Goal: Navigation & Orientation: Find specific page/section

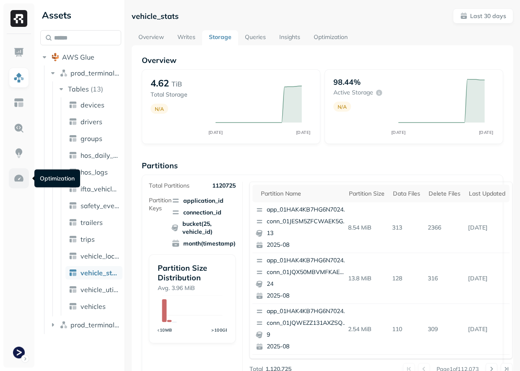
click at [24, 178] on img at bounding box center [18, 178] width 11 height 11
click at [20, 181] on img at bounding box center [18, 178] width 11 height 11
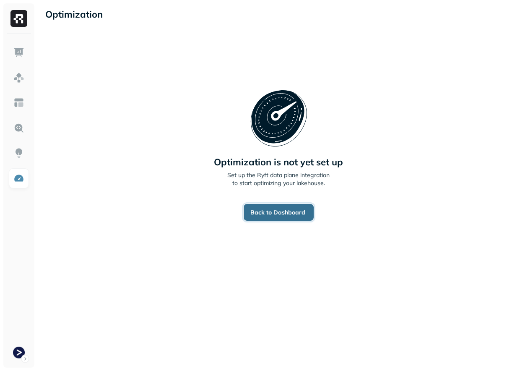
click at [251, 211] on link "Back to Dashboard" at bounding box center [279, 212] width 70 height 17
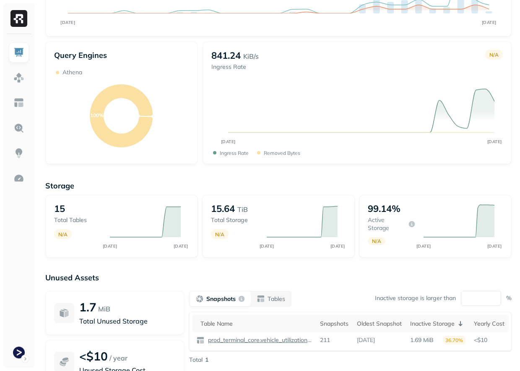
scroll to position [224, 0]
